Goal: Check status: Check status

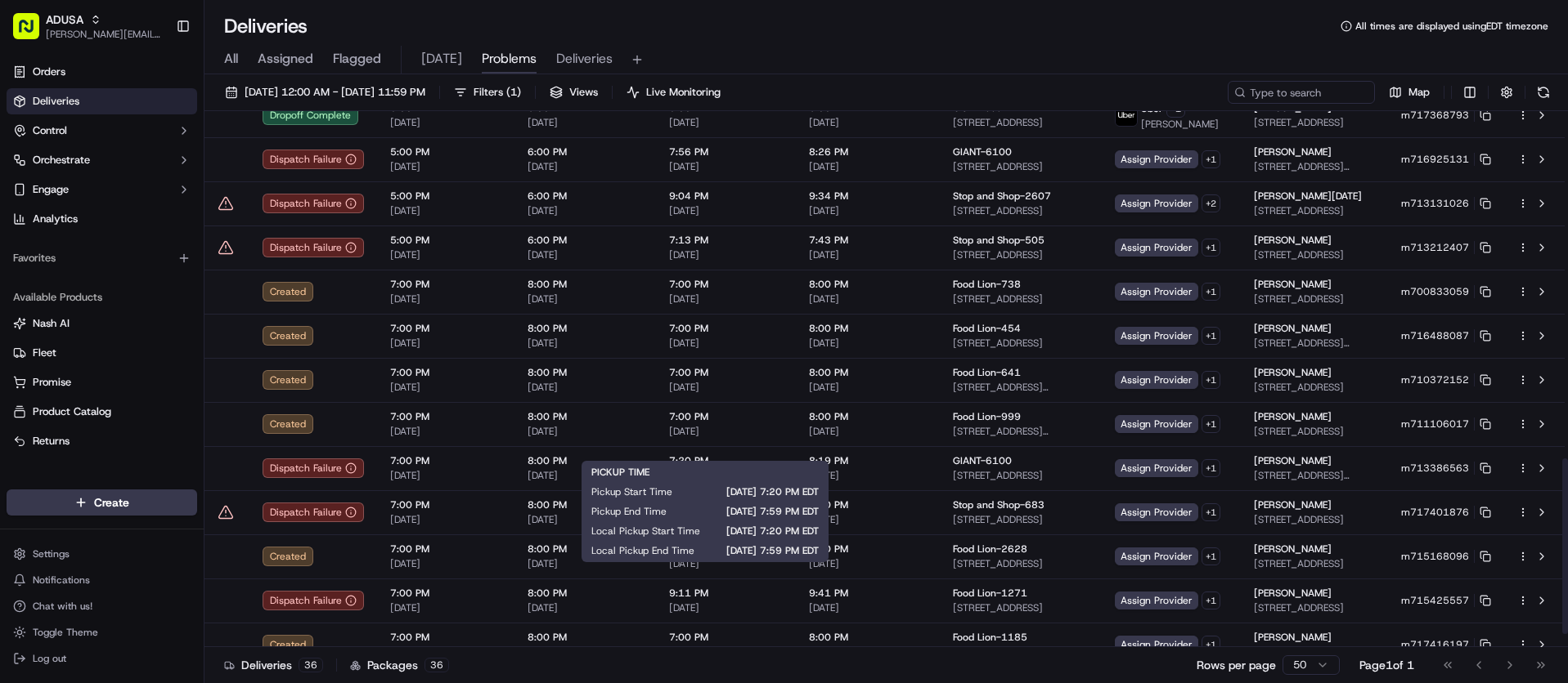
scroll to position [1097, 0]
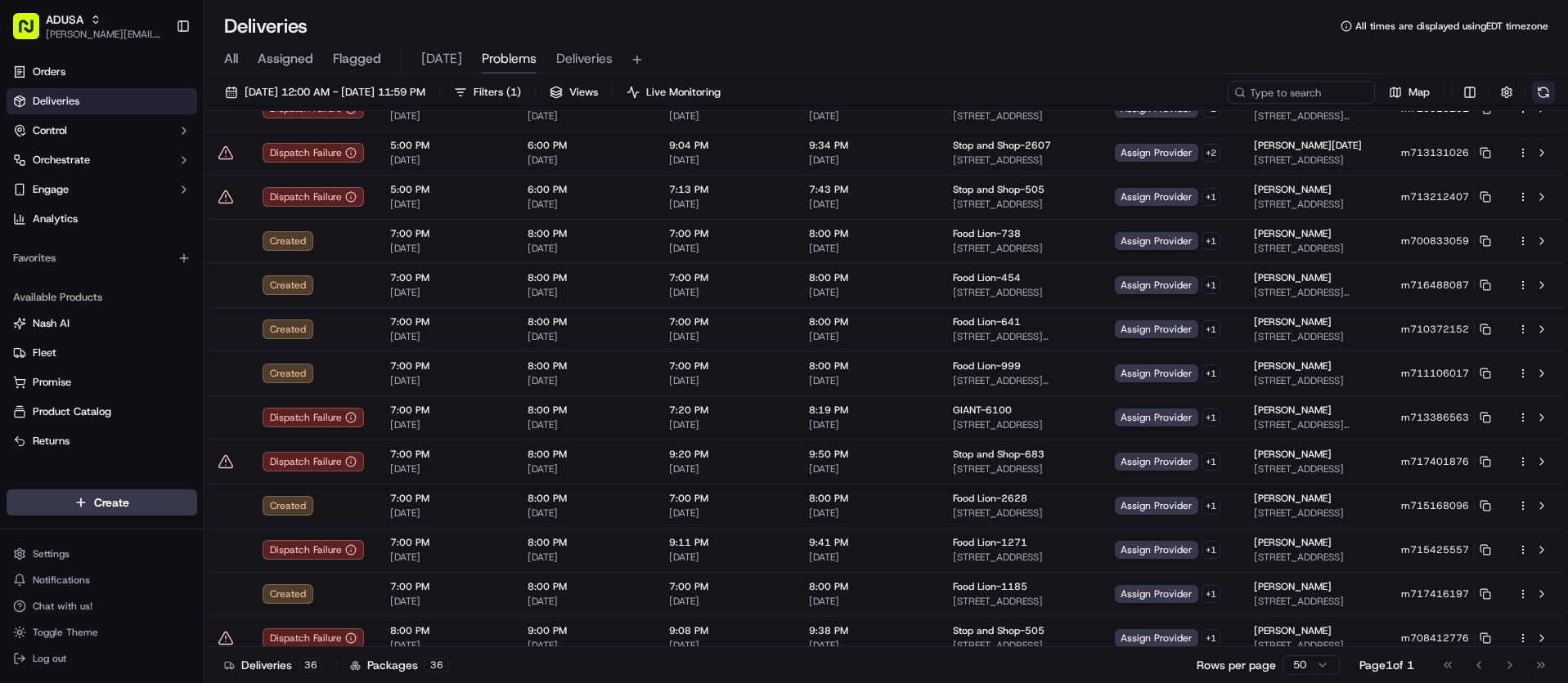
click at [1547, 92] on button at bounding box center [1543, 92] width 23 height 23
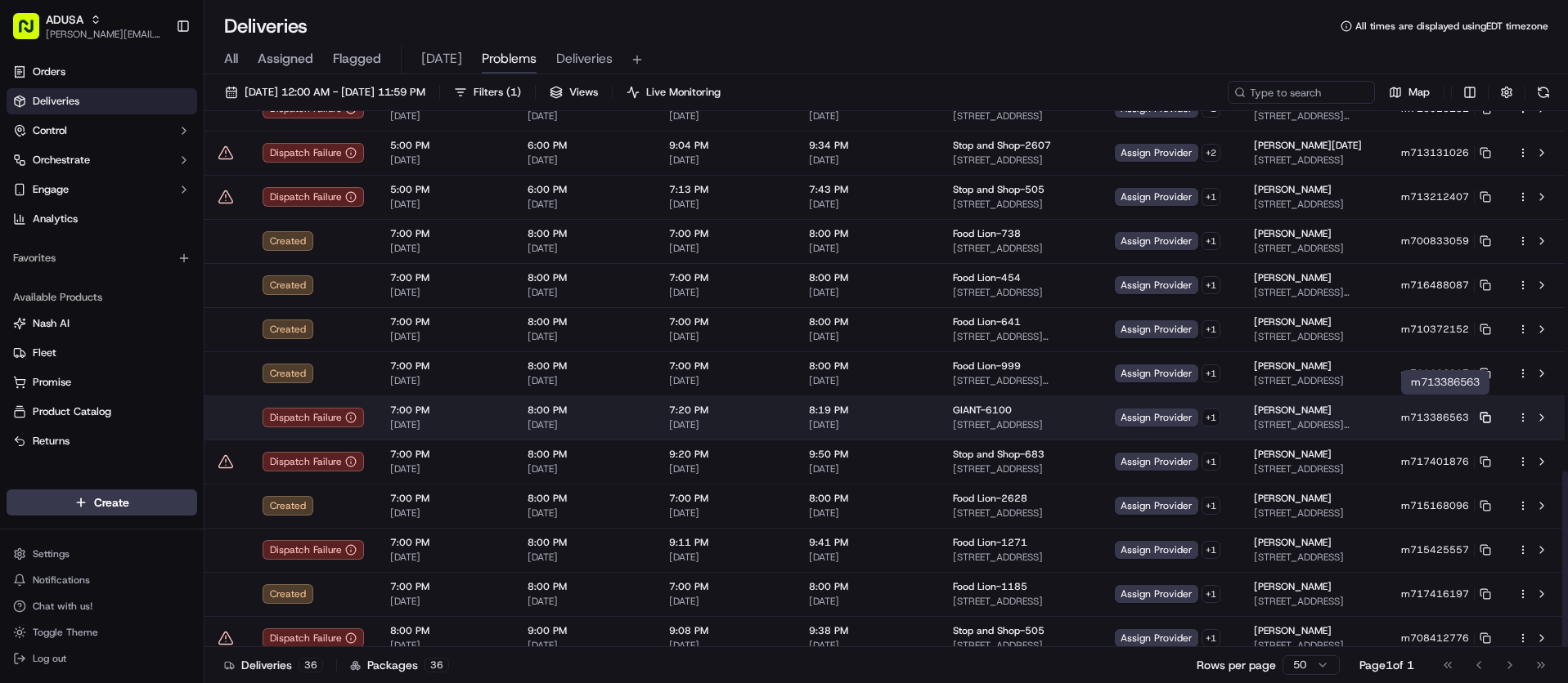
click at [1485, 416] on rect at bounding box center [1486, 419] width 7 height 7
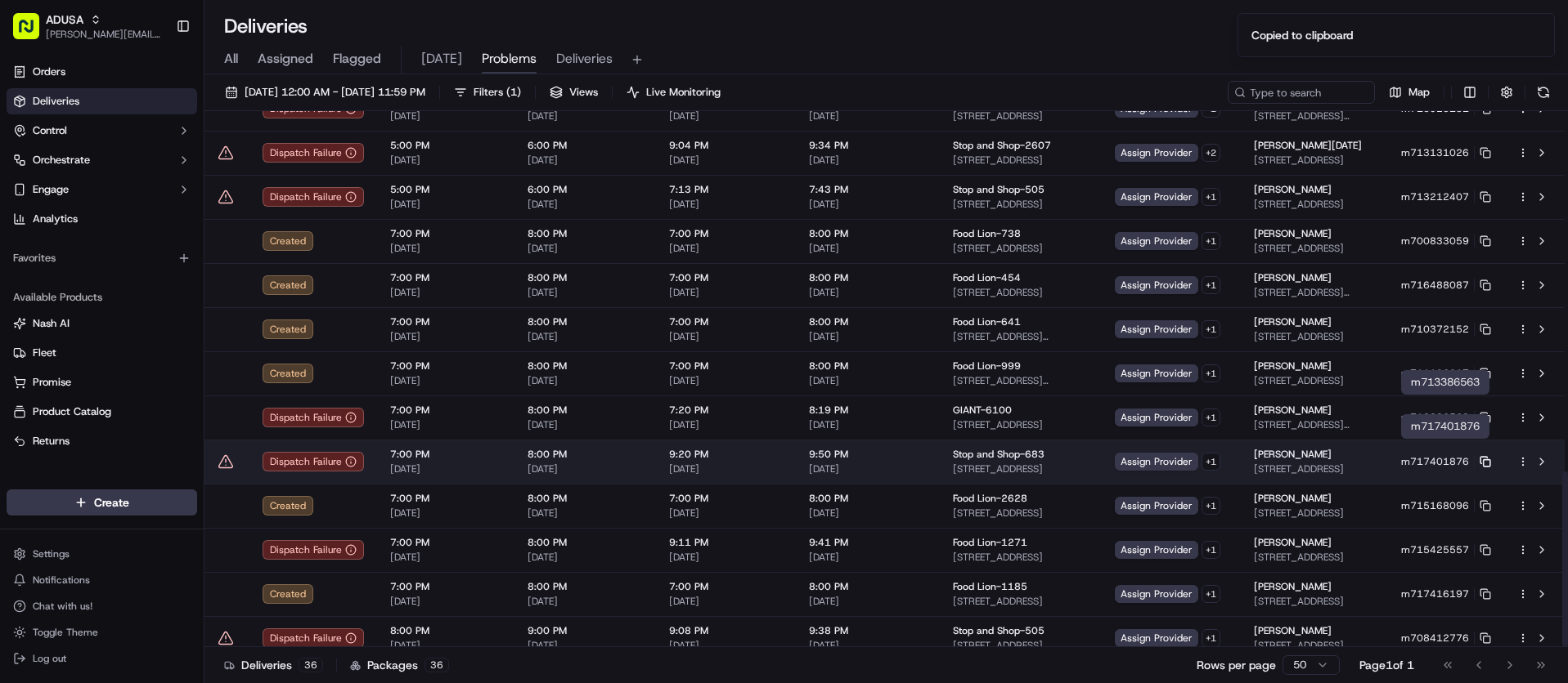
click at [1486, 456] on icon at bounding box center [1485, 461] width 11 height 11
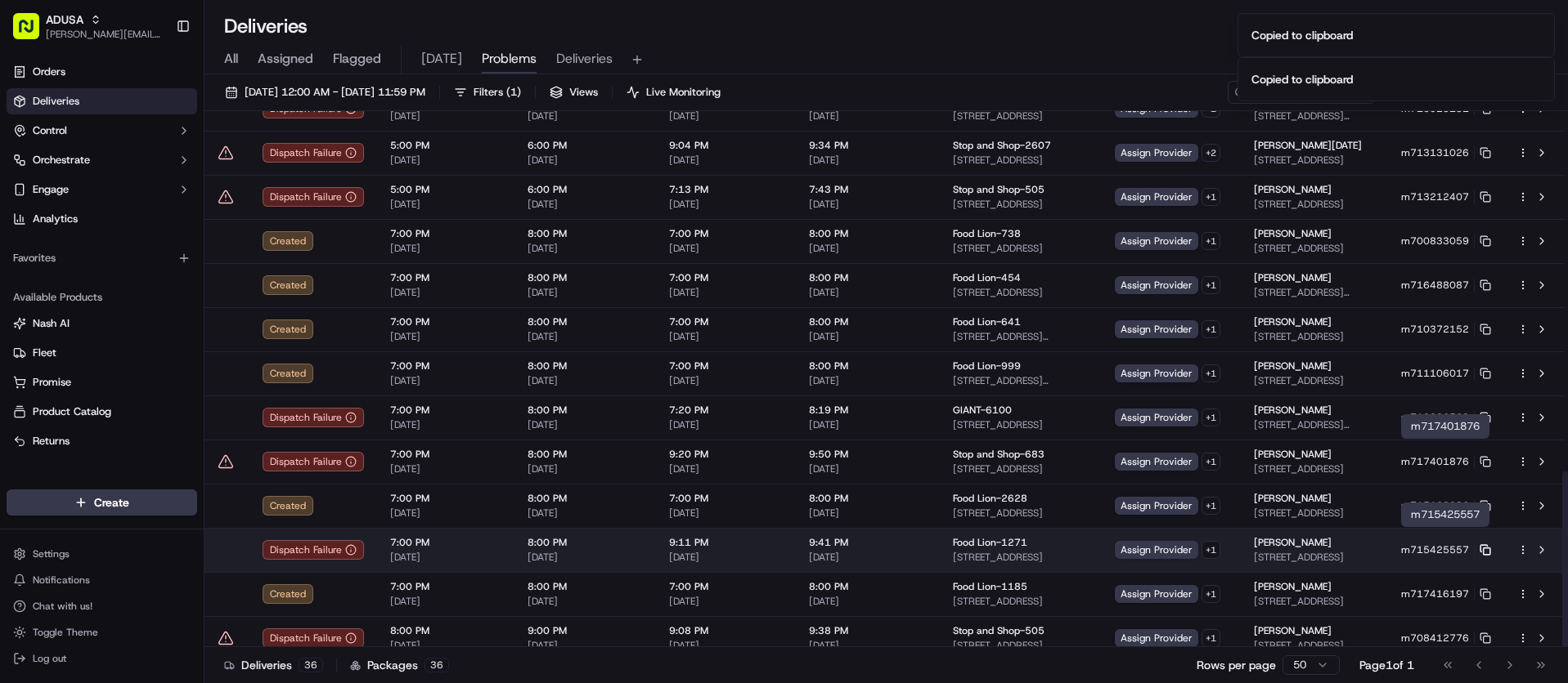
click at [1485, 544] on icon at bounding box center [1485, 550] width 11 height 11
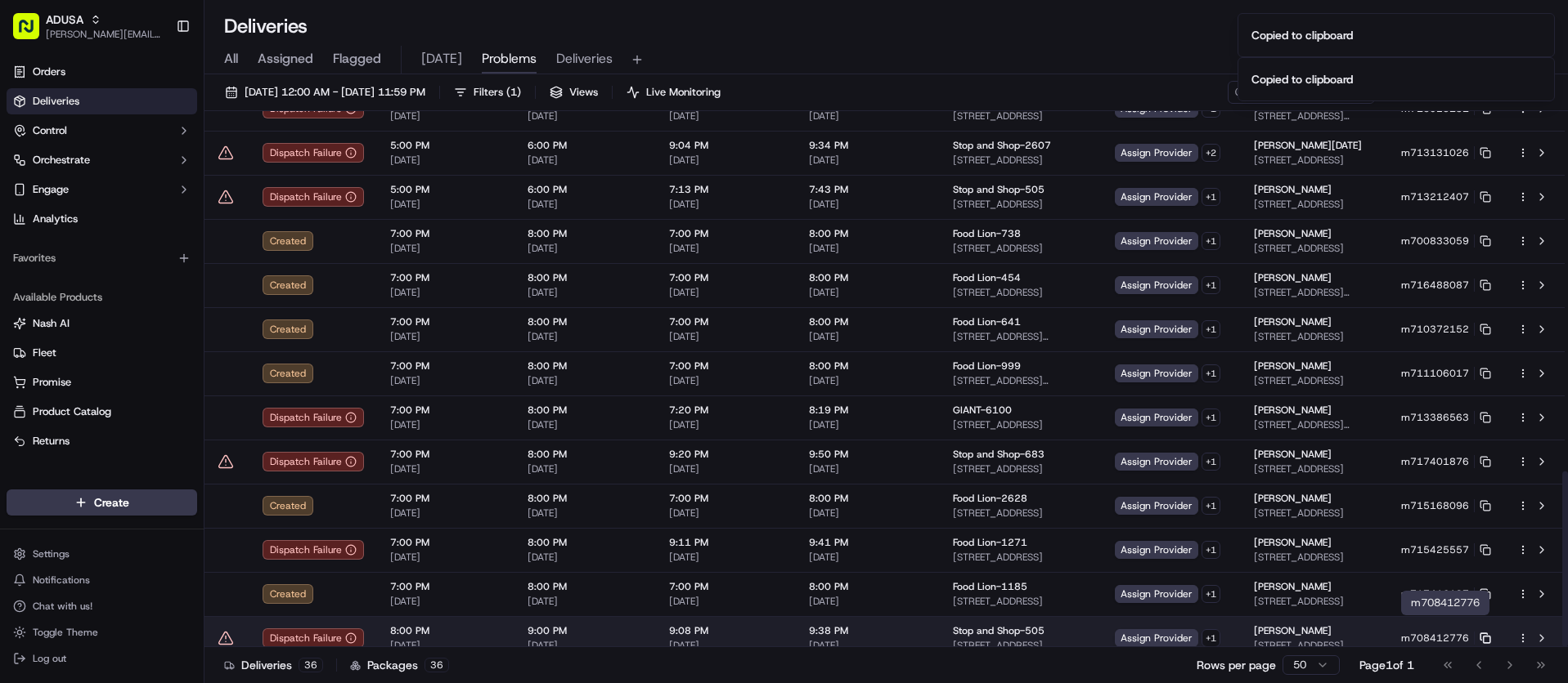
click at [1489, 632] on icon at bounding box center [1485, 638] width 11 height 11
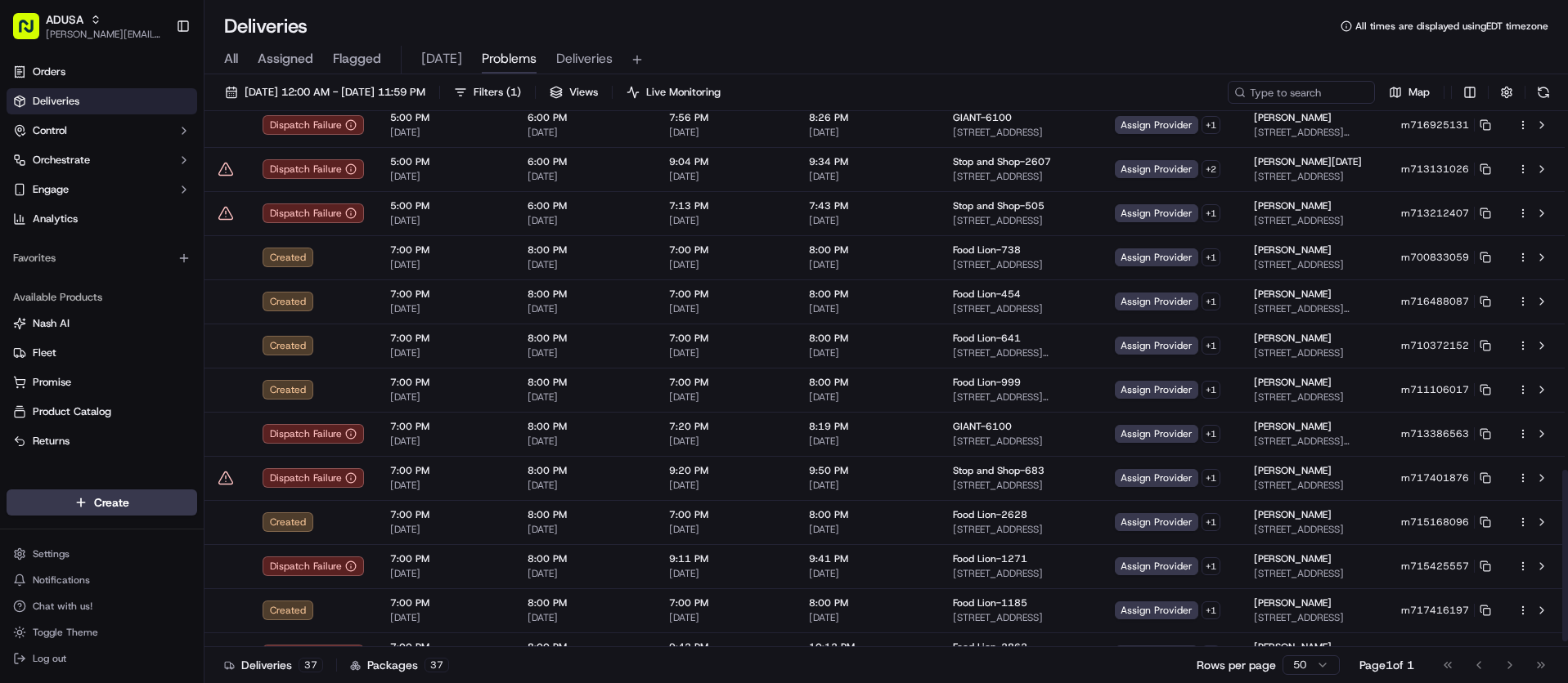
scroll to position [1141, 0]
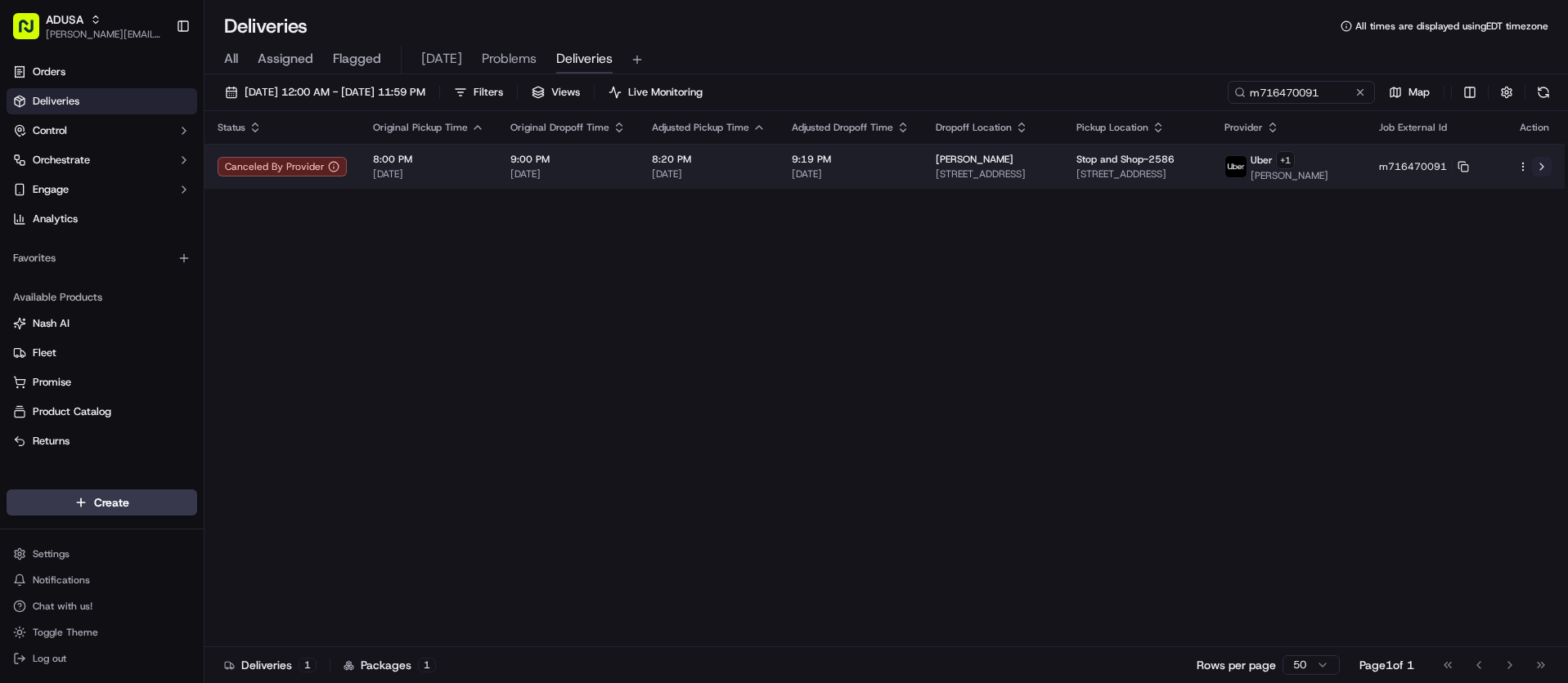
type input "m716470091"
click at [1543, 172] on button at bounding box center [1541, 166] width 20 height 20
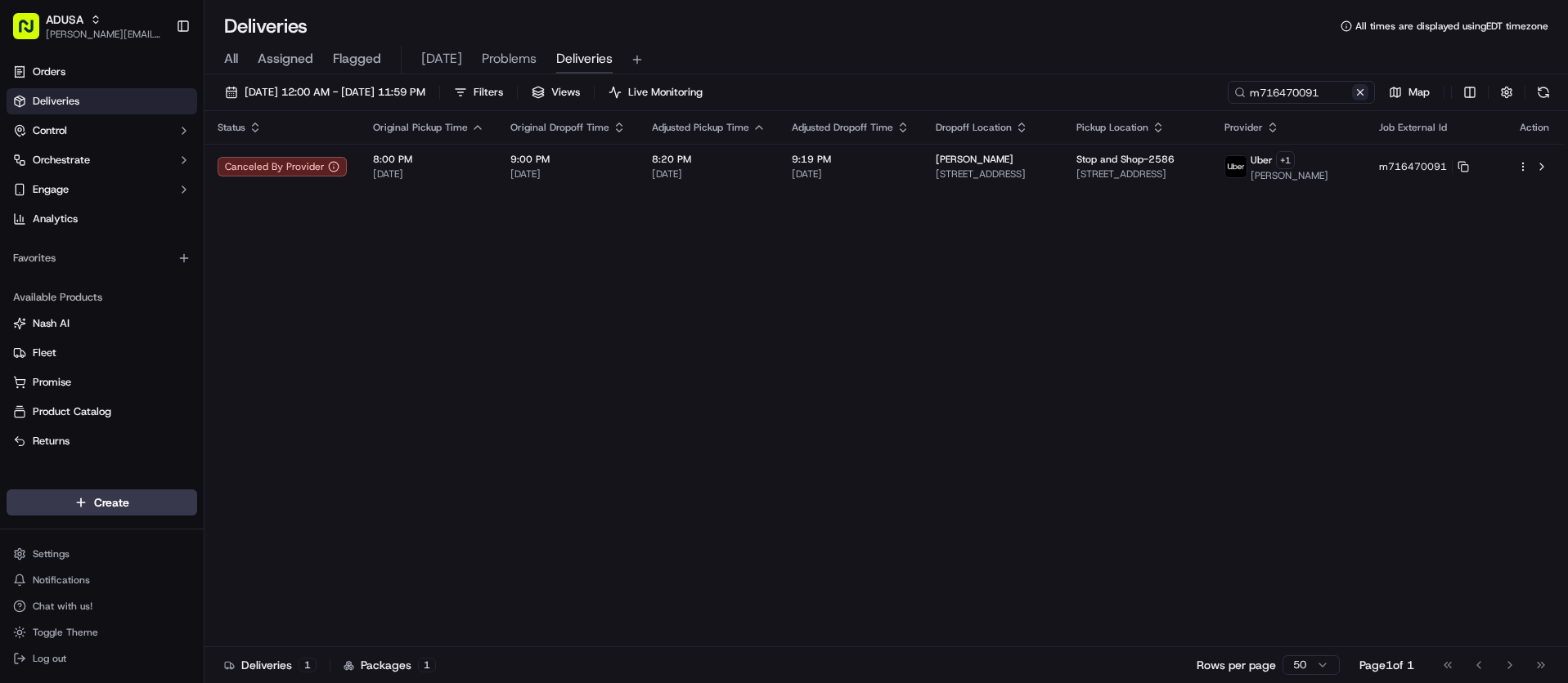
click at [1360, 95] on button at bounding box center [1359, 92] width 16 height 16
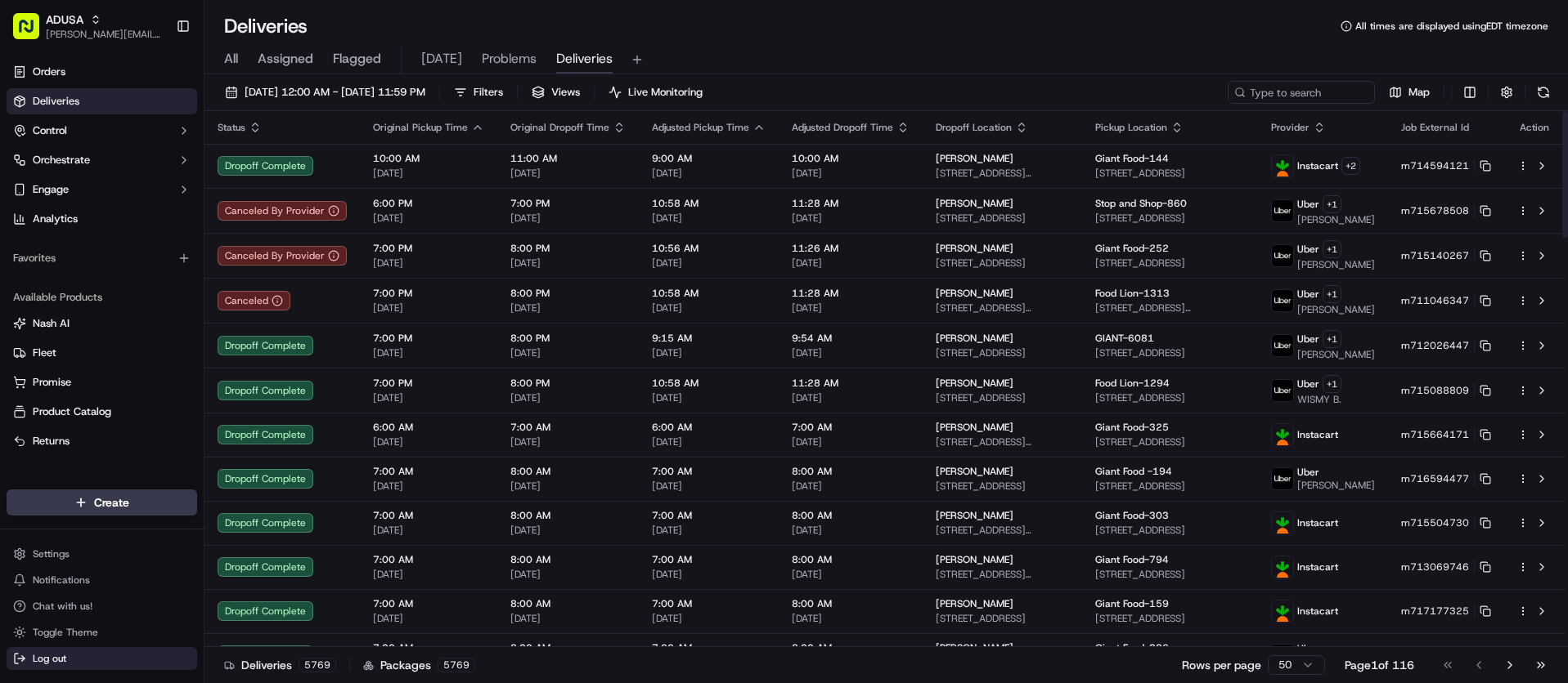
click at [55, 655] on span "Log out" at bounding box center [50, 658] width 34 height 13
